Goal: Find specific page/section: Find specific page/section

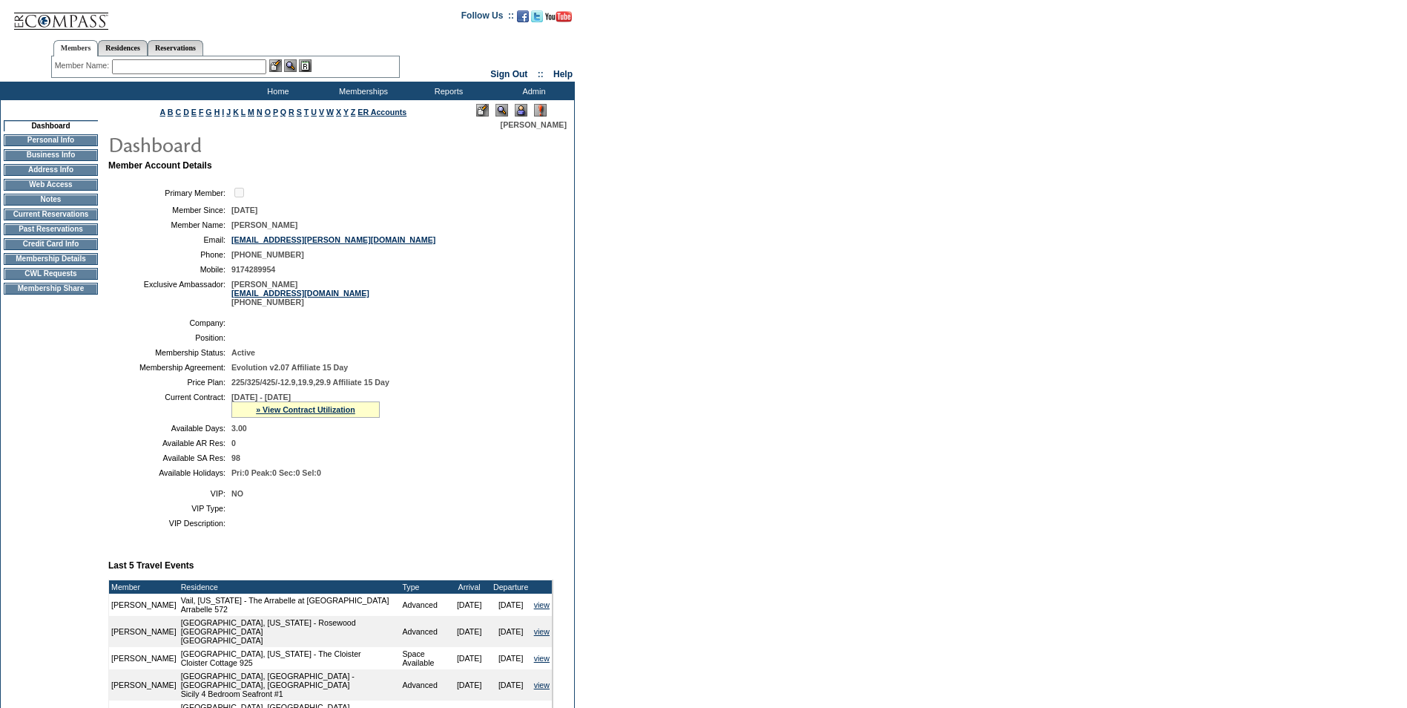
click at [64, 250] on td "Credit Card Info" at bounding box center [51, 244] width 94 height 12
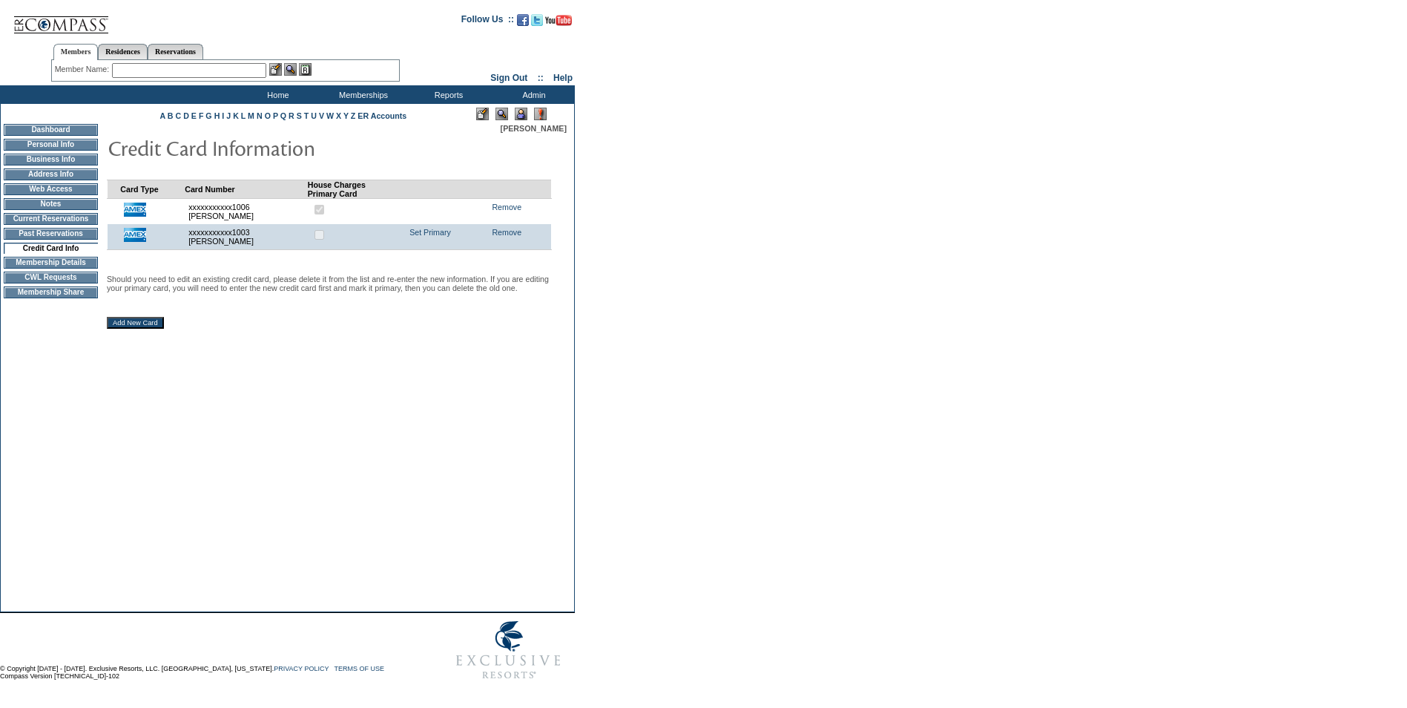
click at [139, 69] on input "text" at bounding box center [189, 70] width 154 height 15
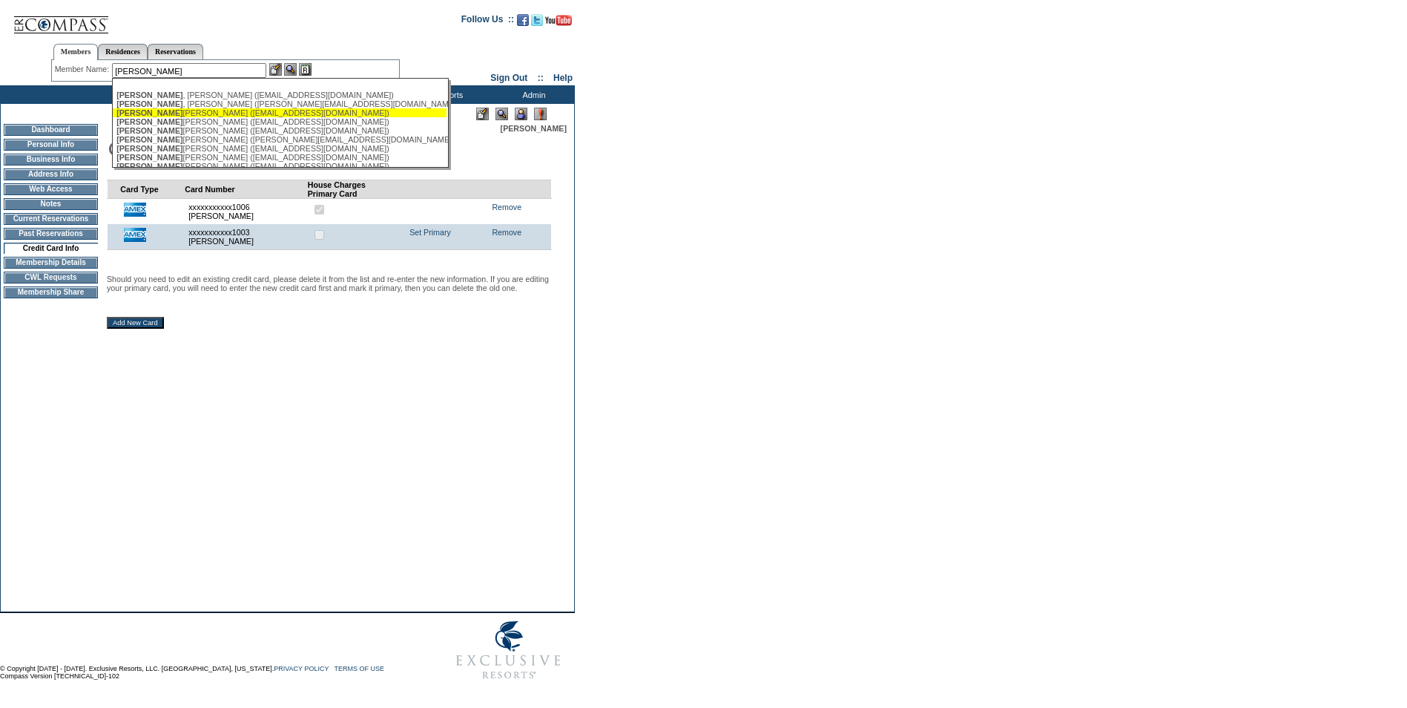
click at [167, 117] on div "Stoll ery, Cailey (cstollery@angusglen.com)" at bounding box center [279, 112] width 326 height 9
type input "Stollery, Cailey (cstollery@angusglen.com)"
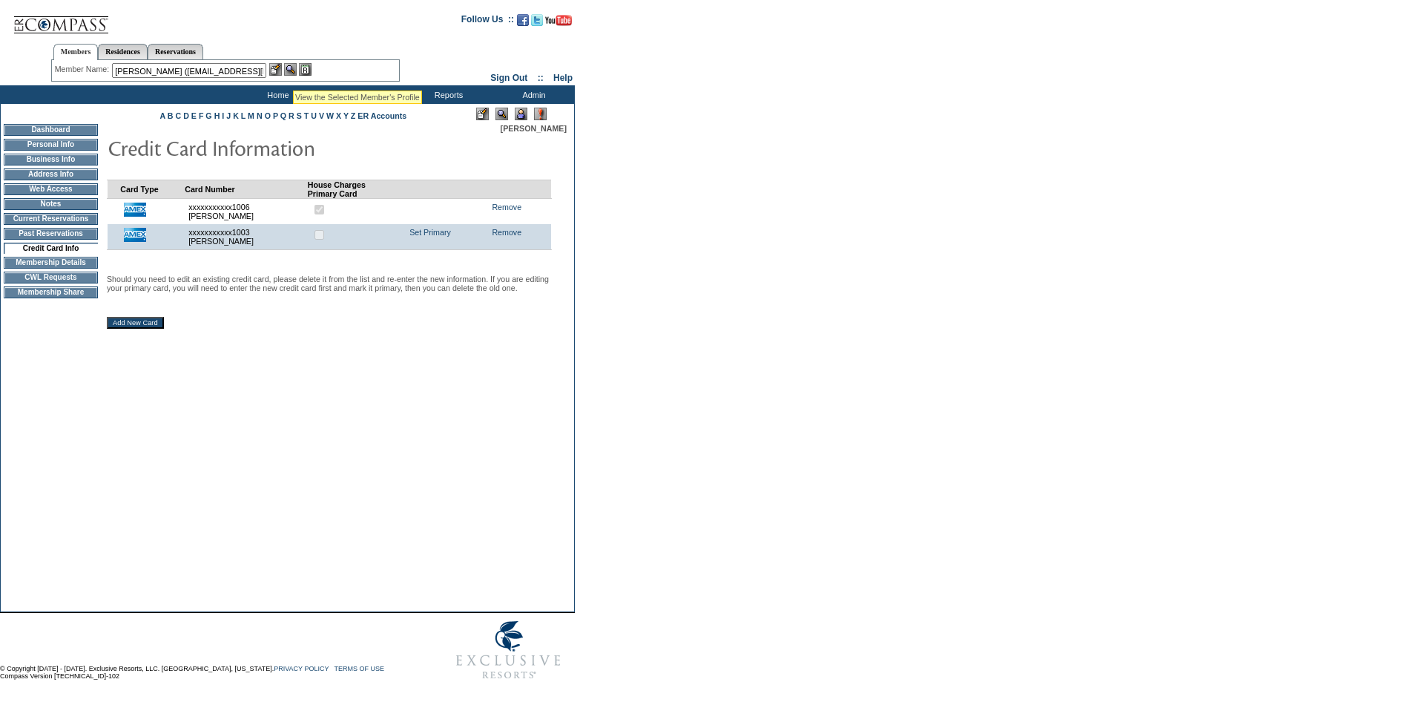
click at [293, 71] on img at bounding box center [290, 69] width 13 height 13
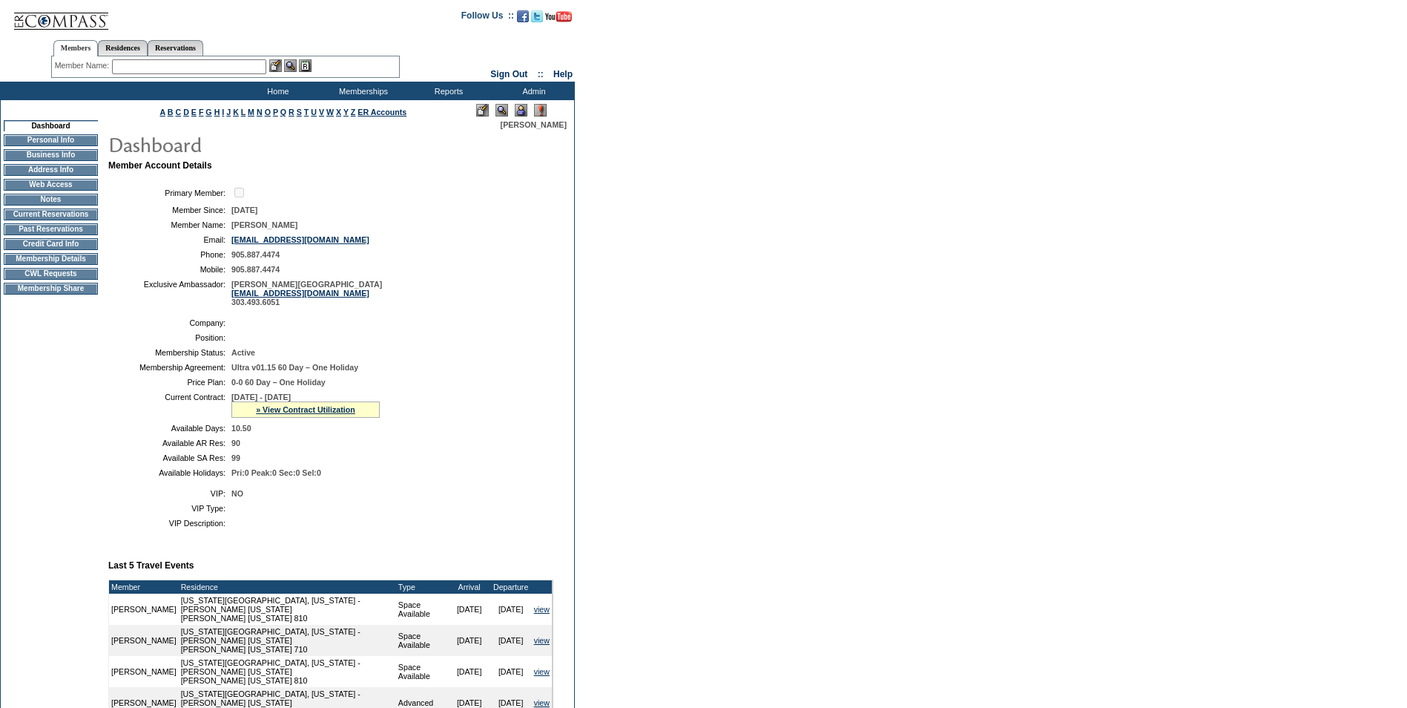
click at [54, 249] on td "Credit Card Info" at bounding box center [51, 244] width 94 height 12
